Goal: Transaction & Acquisition: Purchase product/service

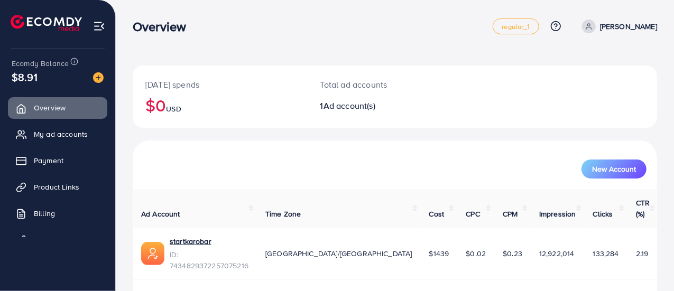
click at [383, 31] on div "Overview" at bounding box center [313, 26] width 360 height 15
click at [345, 105] on span "Ad account(s)" at bounding box center [349, 106] width 52 height 12
click at [58, 160] on span "Payment" at bounding box center [51, 160] width 30 height 11
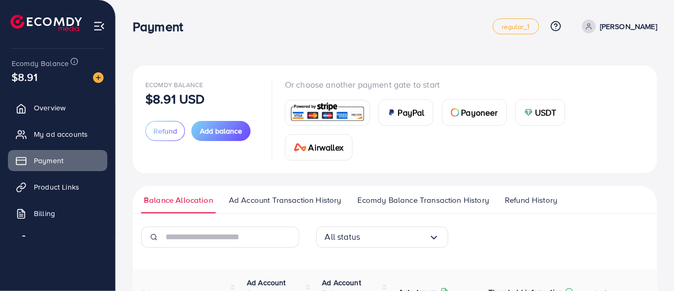
click at [560, 112] on div "USDT" at bounding box center [540, 112] width 49 height 25
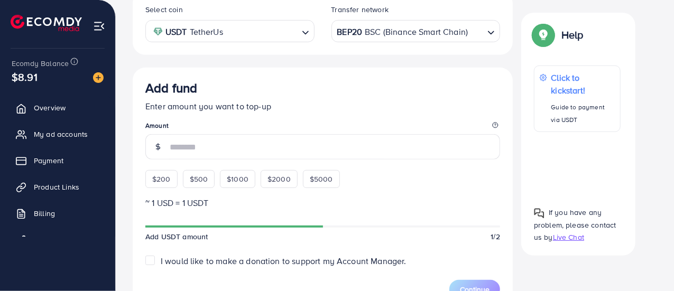
scroll to position [263, 0]
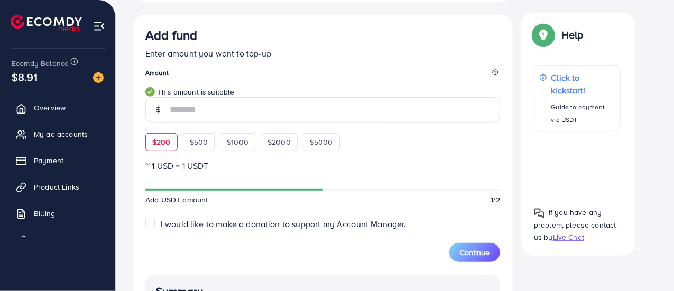
type input "***"
click at [396, 150] on form "Add fund Enter amount you want to top-up Amount *** This amount is suitable $20…" at bounding box center [322, 144] width 355 height 235
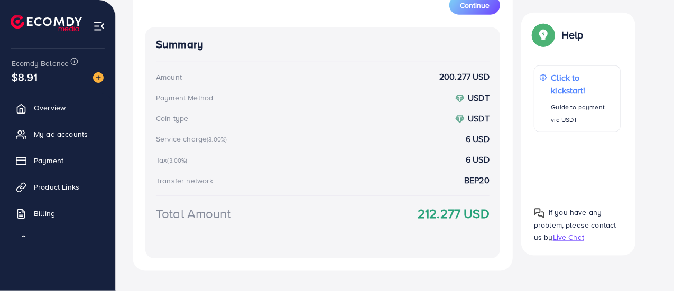
scroll to position [527, 0]
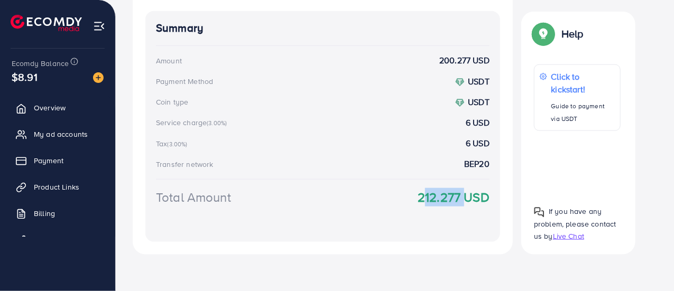
drag, startPoint x: 410, startPoint y: 198, endPoint x: 458, endPoint y: 197, distance: 47.6
click at [458, 197] on div "Total Amount 212.277 USD" at bounding box center [322, 210] width 333 height 44
copy strong "212.277"
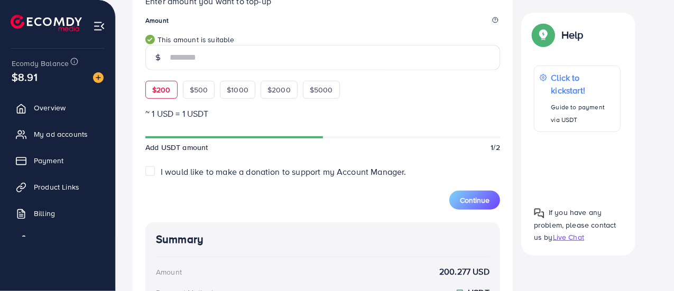
scroll to position [421, 0]
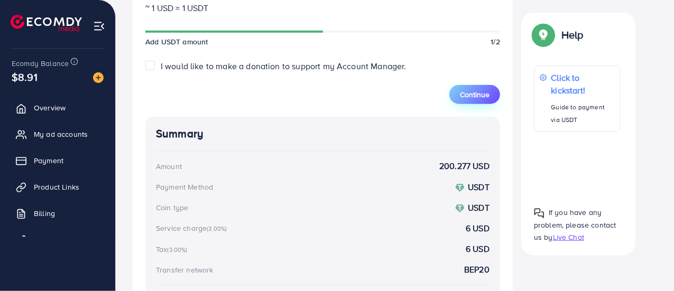
click at [475, 96] on span "Continue" at bounding box center [475, 94] width 30 height 11
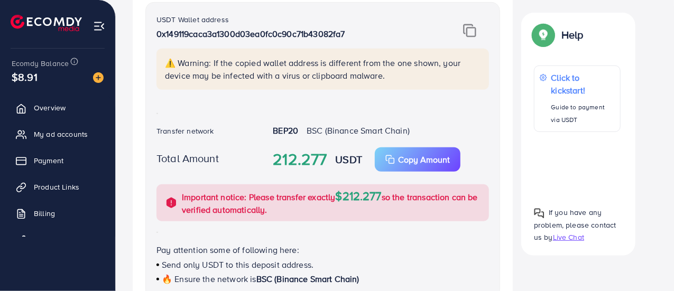
scroll to position [210, 0]
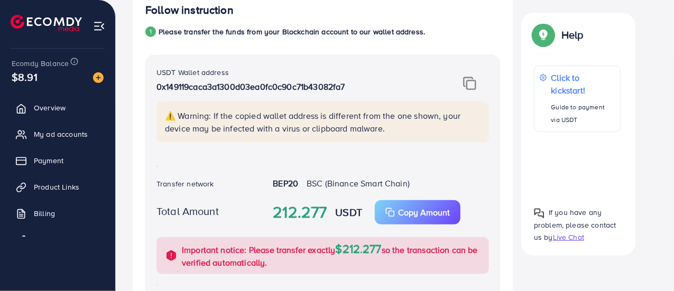
click at [475, 85] on img at bounding box center [469, 84] width 13 height 14
click at [414, 207] on p "Copy Amount" at bounding box center [424, 212] width 52 height 13
click at [471, 78] on img at bounding box center [469, 84] width 13 height 14
drag, startPoint x: 223, startPoint y: 81, endPoint x: 303, endPoint y: 88, distance: 80.6
click at [303, 88] on p "0x149119caca3a1300d03ea0fc0c90c71b43082fa7" at bounding box center [293, 86] width 274 height 13
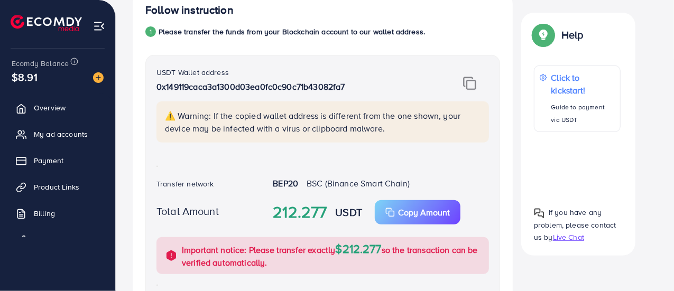
click at [339, 71] on div "USDT Wallet address 0x149119caca3a1300d03ea0fc0c90c71b43082fa7" at bounding box center [293, 83] width 274 height 35
click at [405, 208] on p "Copy Amount" at bounding box center [424, 212] width 52 height 13
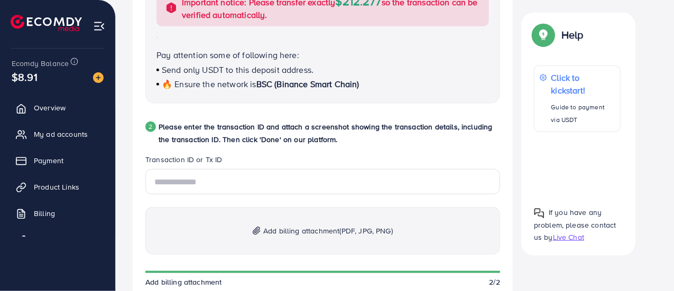
scroll to position [474, 0]
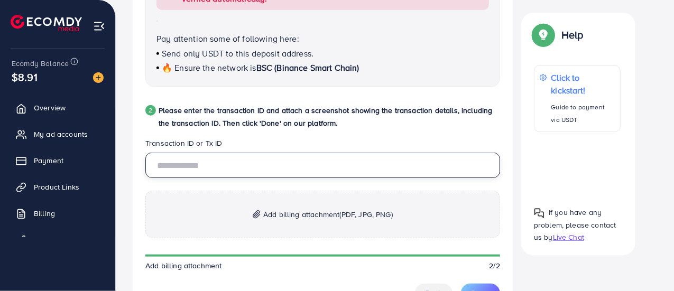
click at [292, 163] on input "text" at bounding box center [322, 165] width 355 height 25
paste input "**********"
type input "**********"
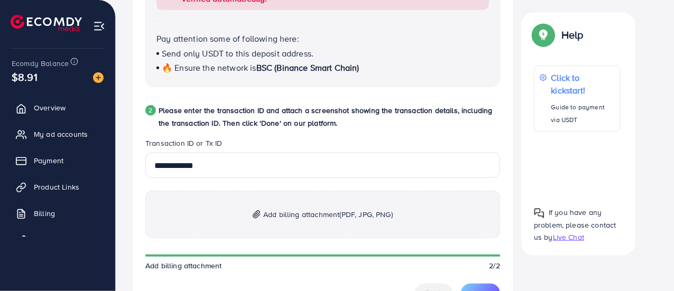
click at [311, 210] on span "Add billing attachment (PDF, JPG, PNG)" at bounding box center [327, 214] width 129 height 13
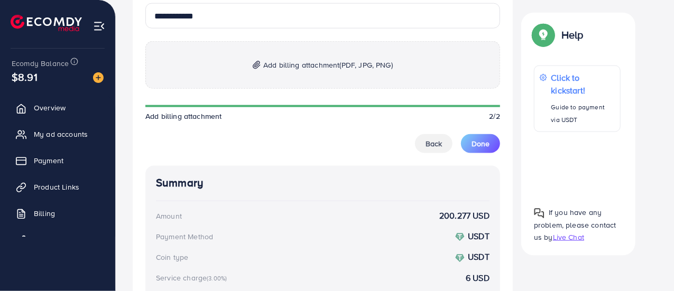
scroll to position [633, 0]
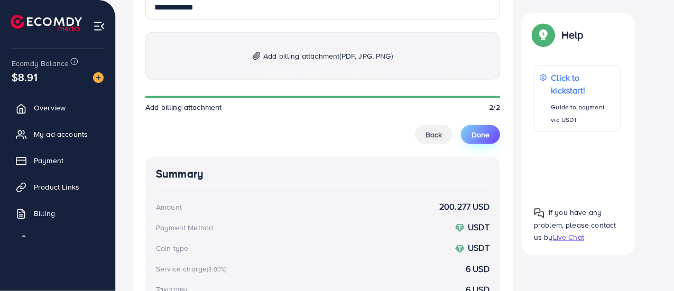
click at [483, 134] on span "Done" at bounding box center [480, 134] width 18 height 11
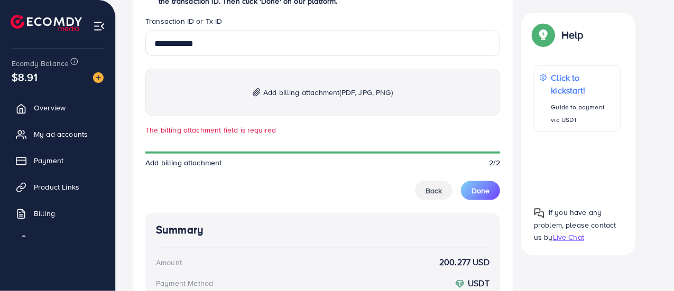
scroll to position [580, 0]
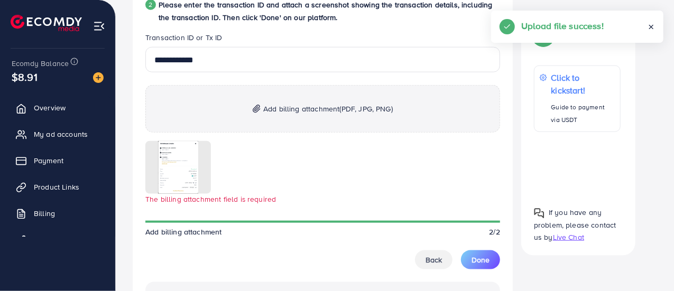
click at [313, 105] on span "Add billing attachment (PDF, JPG, PNG)" at bounding box center [327, 109] width 129 height 13
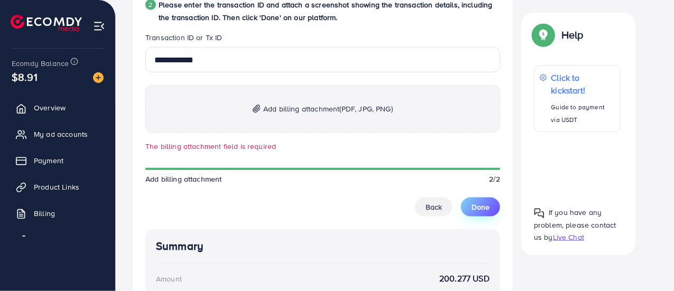
click at [486, 202] on span "Done" at bounding box center [480, 207] width 18 height 11
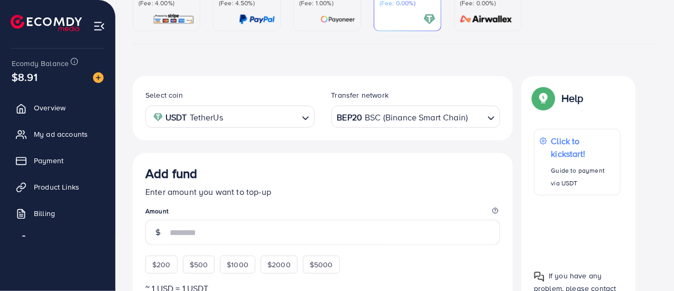
scroll to position [141, 0]
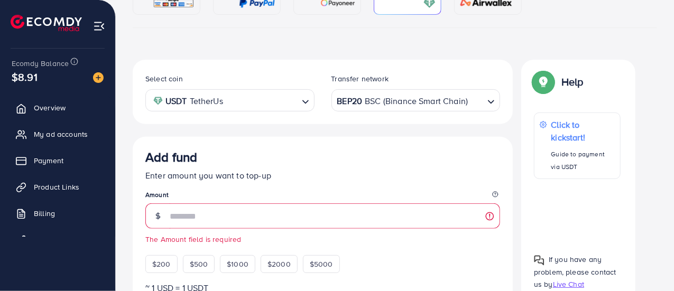
click at [367, 180] on p "Enter amount you want to top-up" at bounding box center [322, 175] width 355 height 13
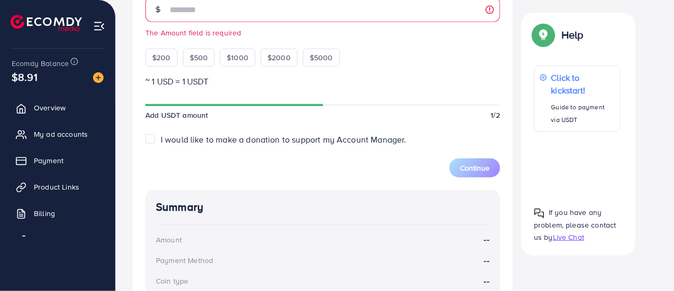
scroll to position [353, 0]
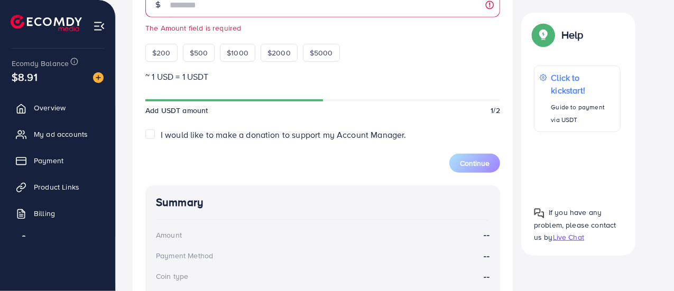
click at [349, 169] on div "Continue" at bounding box center [322, 157] width 355 height 32
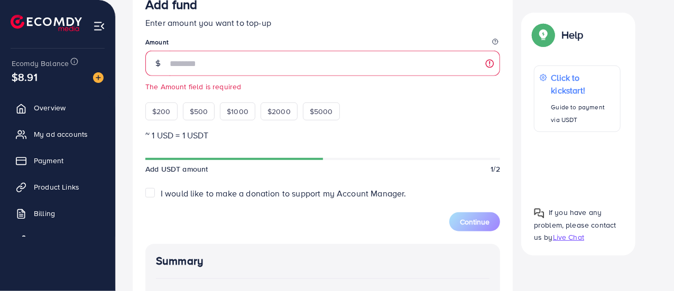
scroll to position [210, 0]
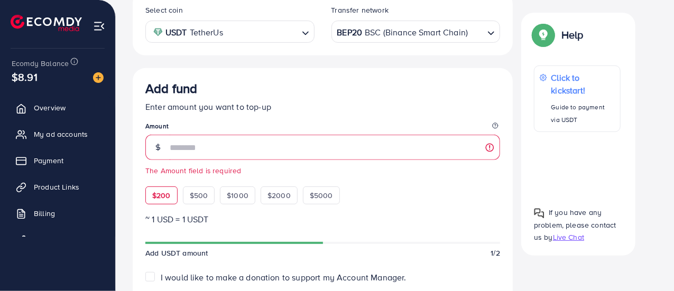
click at [164, 188] on div "$200" at bounding box center [161, 196] width 32 height 18
type input "***"
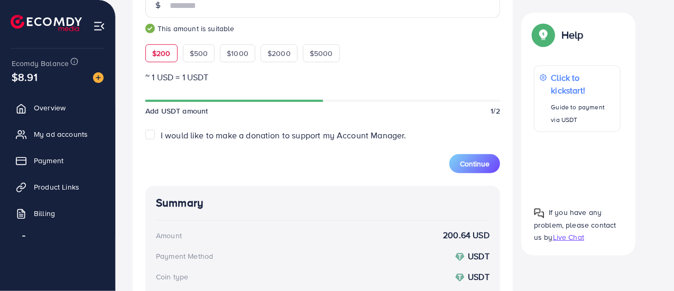
scroll to position [368, 0]
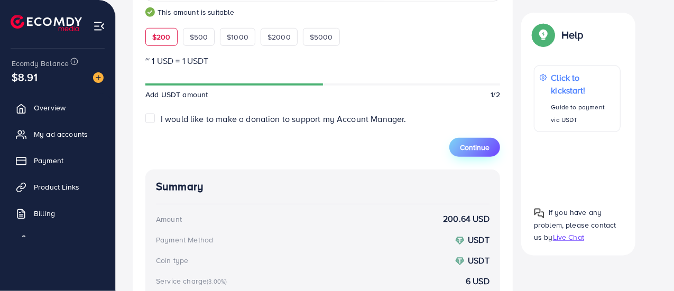
click at [477, 150] on span "Continue" at bounding box center [475, 147] width 30 height 11
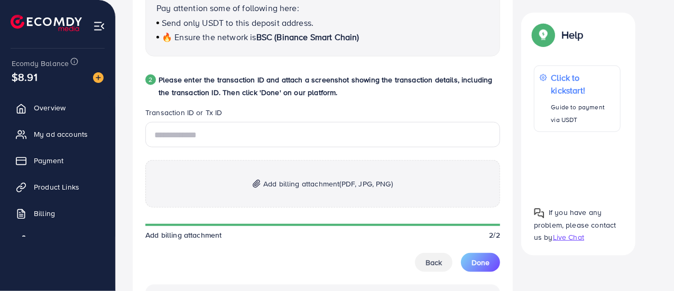
scroll to position [527, 0]
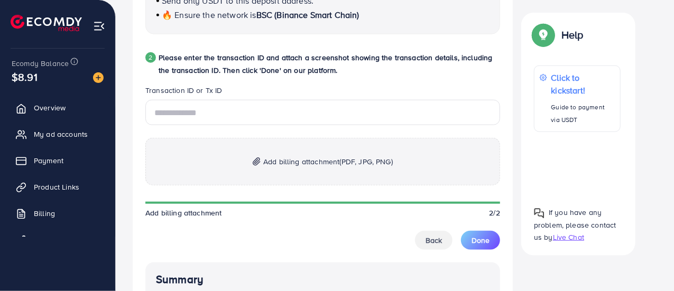
click at [322, 160] on span "Add billing attachment (PDF, JPG, PNG)" at bounding box center [327, 161] width 129 height 13
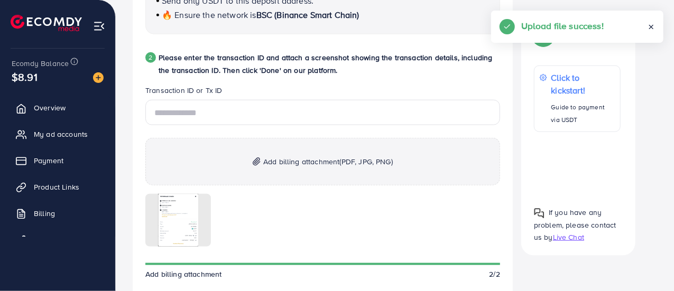
click at [421, 217] on div at bounding box center [322, 220] width 355 height 53
click at [294, 112] on input "text" at bounding box center [322, 112] width 355 height 25
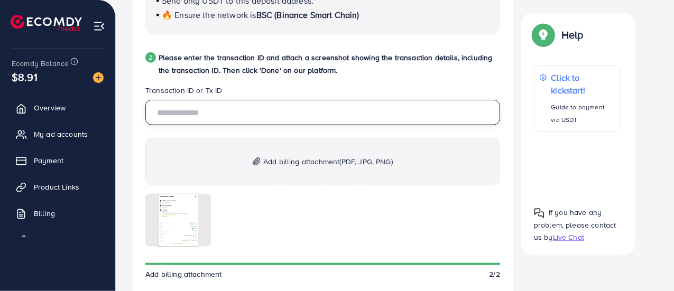
paste input "**********"
type input "**********"
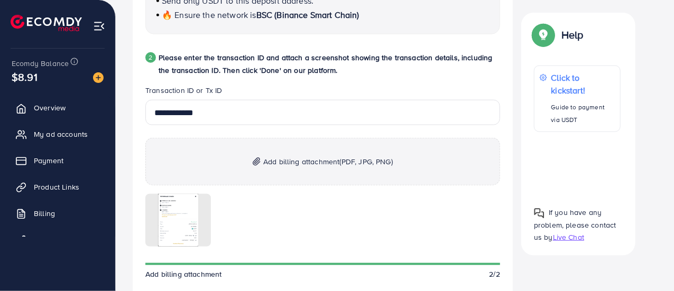
click at [339, 221] on div at bounding box center [322, 220] width 355 height 53
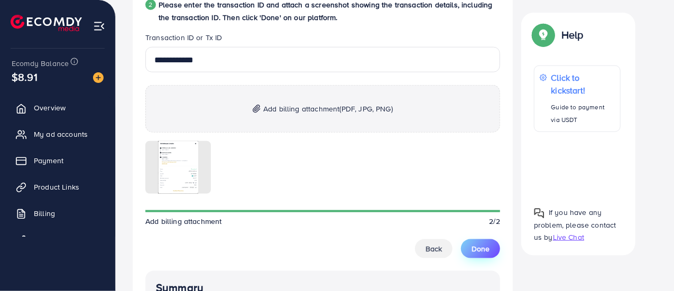
click at [494, 246] on button "Done" at bounding box center [480, 248] width 39 height 19
click at [478, 250] on span "Done" at bounding box center [480, 249] width 18 height 11
click at [331, 141] on div at bounding box center [322, 167] width 355 height 53
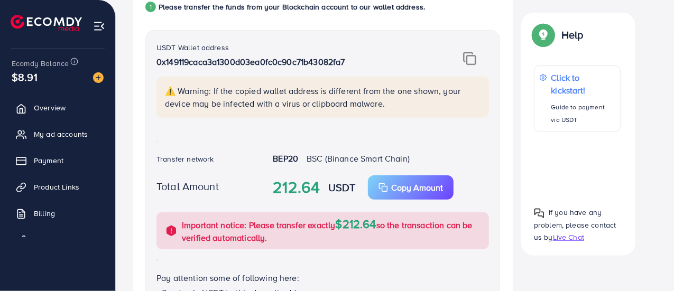
scroll to position [210, 0]
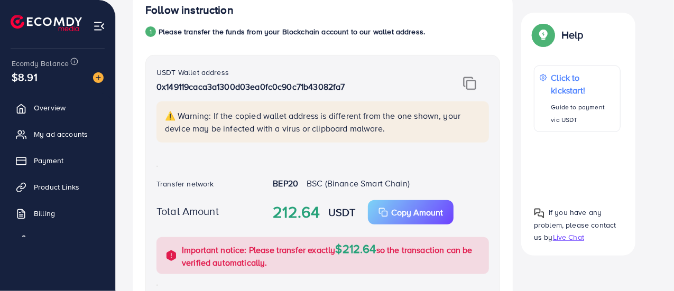
click at [432, 30] on div "1 Please transfer the funds from your Blockchain account to our wallet address." at bounding box center [322, 31] width 355 height 13
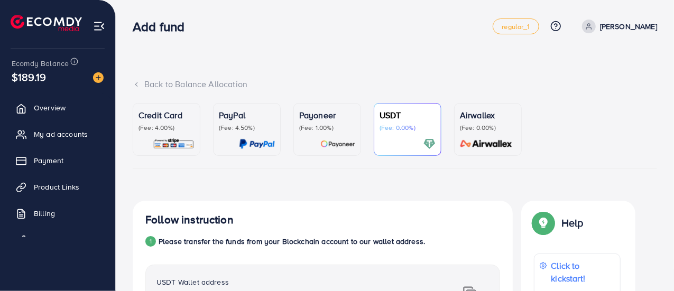
click at [338, 33] on div "Add fund" at bounding box center [313, 26] width 360 height 15
click at [337, 32] on div "Add fund" at bounding box center [313, 26] width 360 height 15
